Goal: Browse casually: Explore the website without a specific task or goal

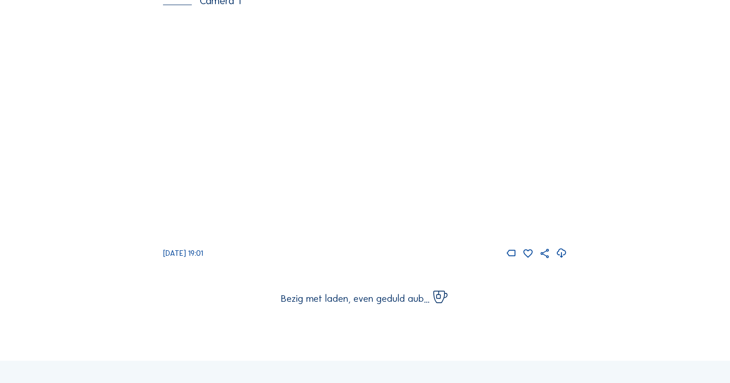
scroll to position [1393, 0]
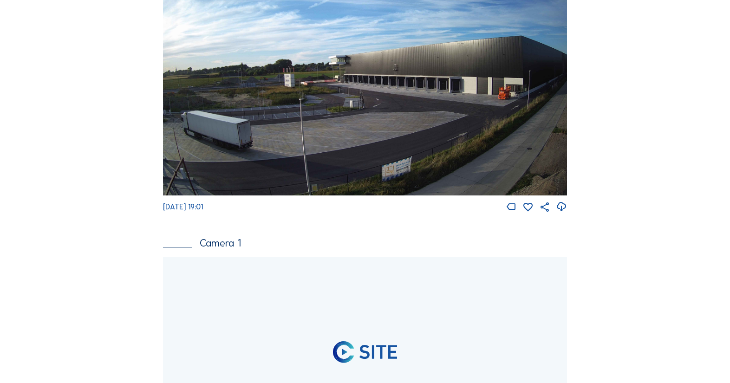
click at [331, 147] on img at bounding box center [365, 81] width 404 height 227
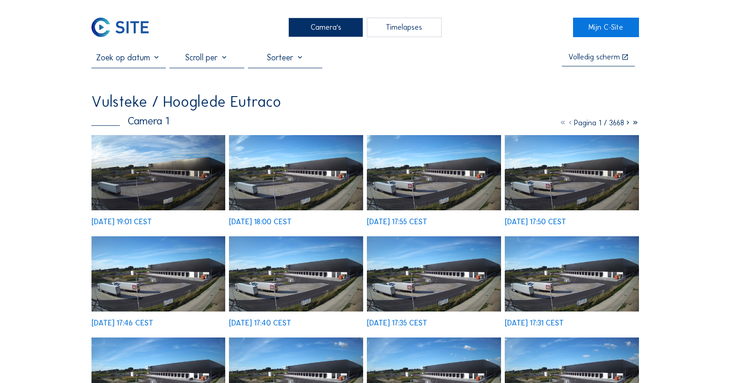
click at [162, 143] on img at bounding box center [158, 172] width 134 height 75
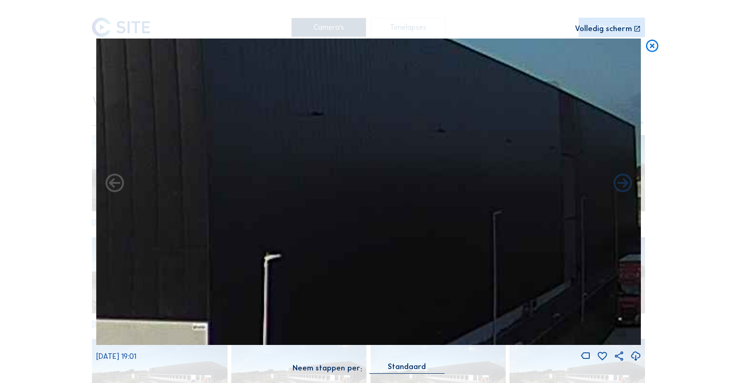
drag, startPoint x: 422, startPoint y: 166, endPoint x: 272, endPoint y: 189, distance: 151.3
click at [272, 189] on img at bounding box center [368, 192] width 545 height 306
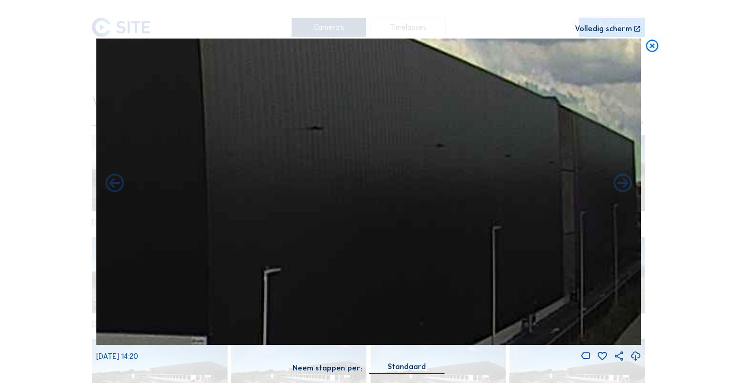
click at [657, 47] on icon at bounding box center [652, 46] width 15 height 15
